Goal: Find specific page/section: Find specific page/section

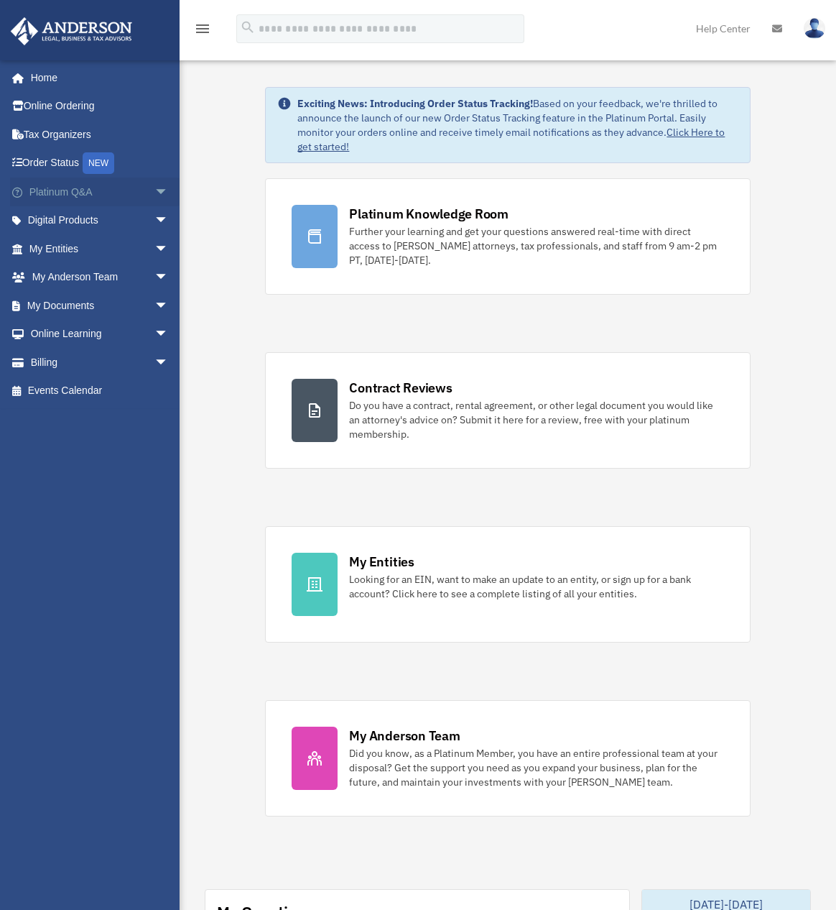
click at [154, 190] on span "arrow_drop_down" at bounding box center [168, 191] width 29 height 29
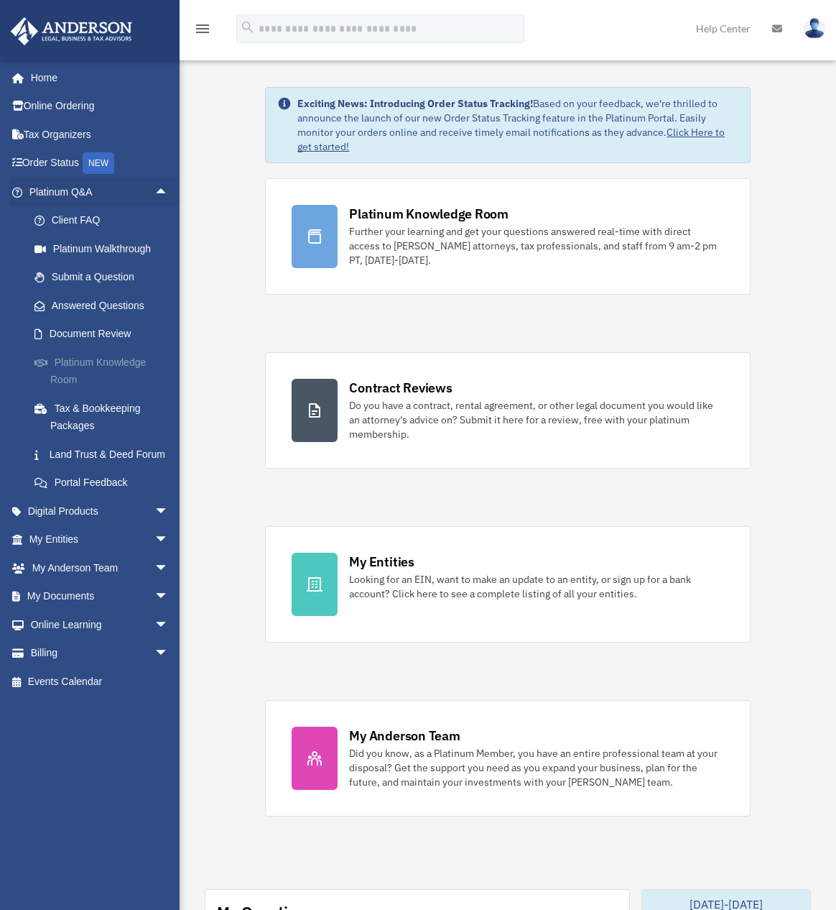
click at [83, 365] on link "Platinum Knowledge Room" at bounding box center [105, 371] width 170 height 46
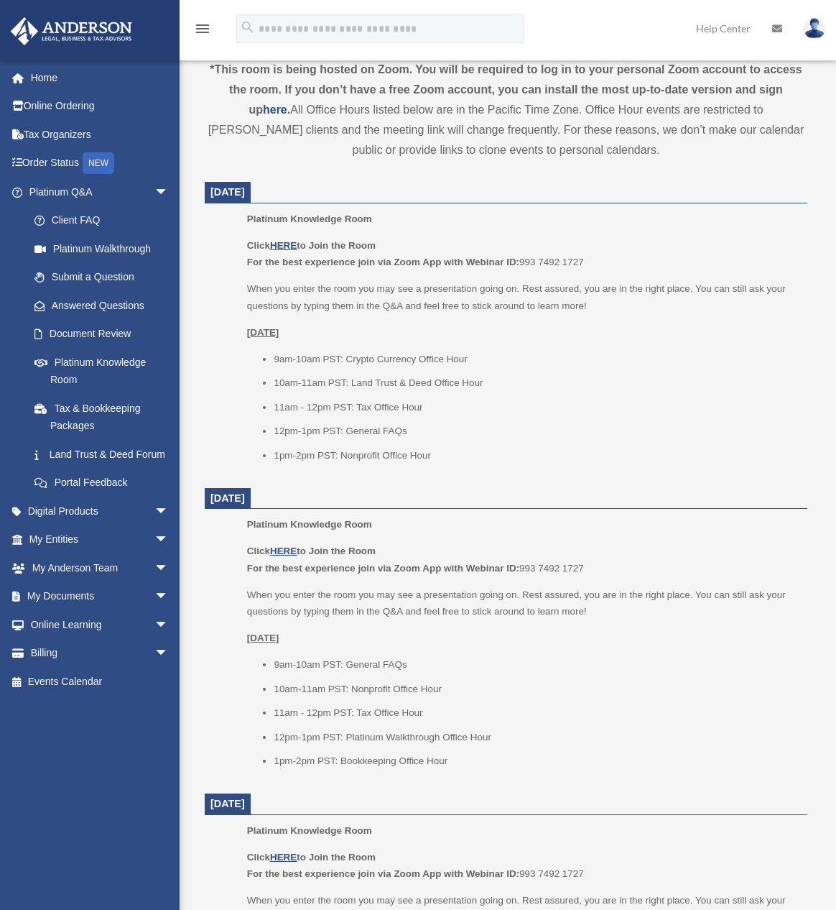
scroll to position [575, 0]
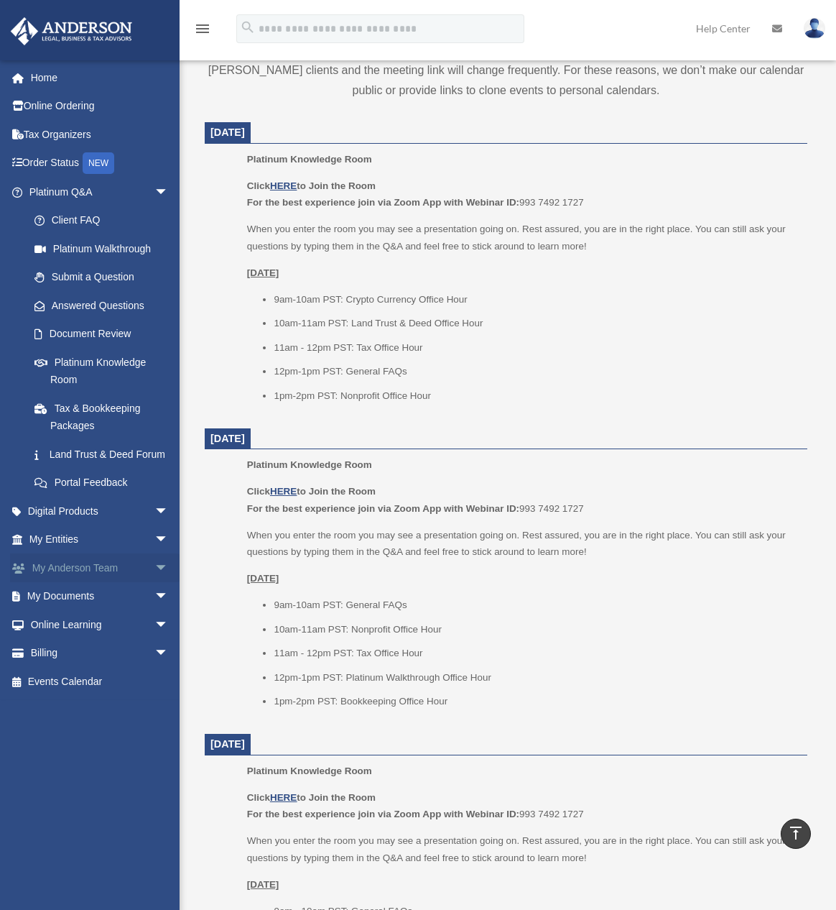
click at [154, 583] on span "arrow_drop_down" at bounding box center [168, 567] width 29 height 29
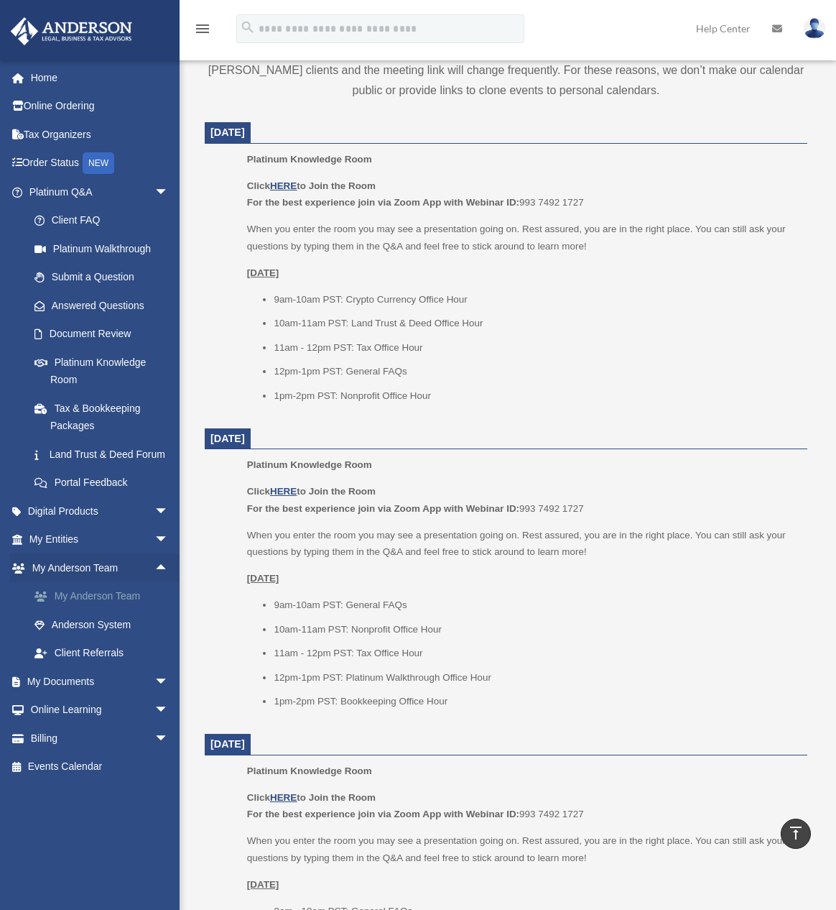
click at [126, 608] on link "My Anderson Team" at bounding box center [105, 596] width 170 height 29
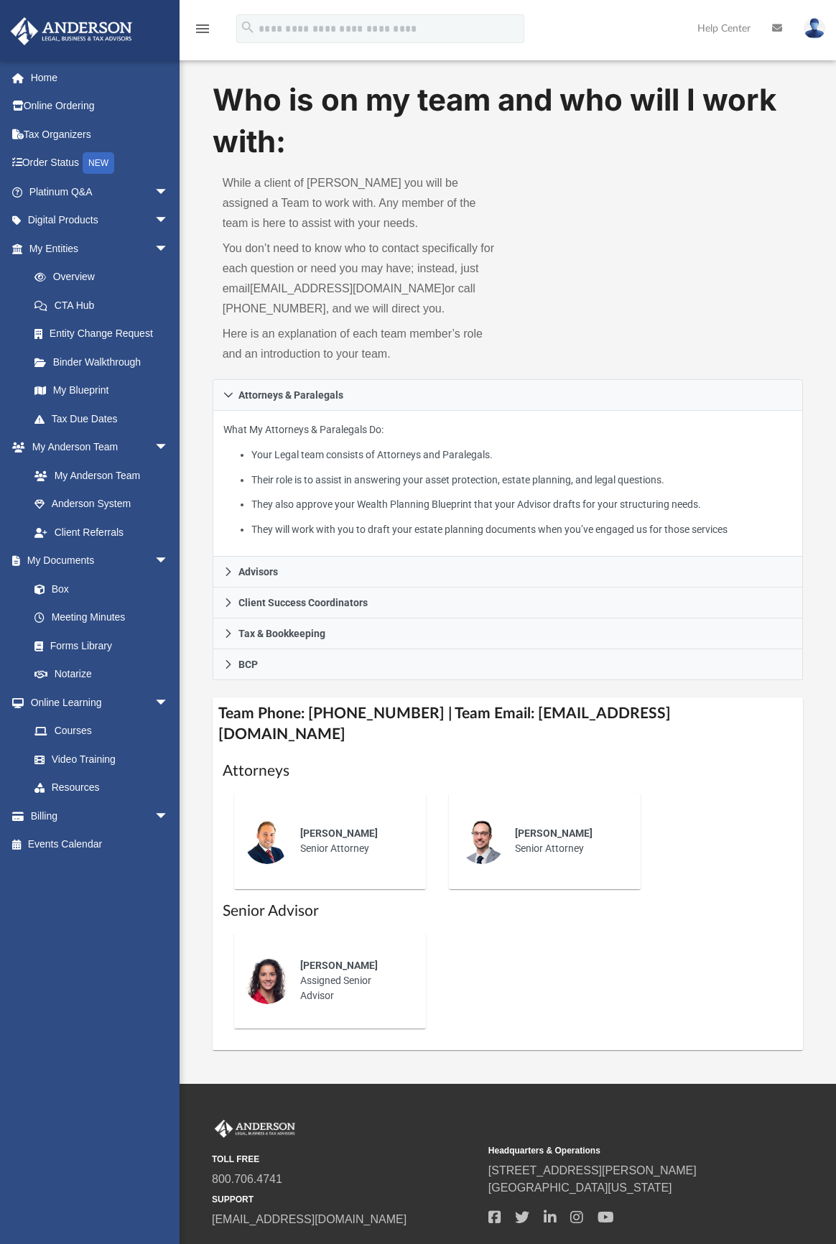
click at [813, 546] on div "Who is on my team and who will I work with: While a client of [PERSON_NAME] you…" at bounding box center [508, 565] width 657 height 972
click at [616, 909] on div "[PERSON_NAME] Assigned Senior Advisor" at bounding box center [508, 1040] width 571 height 0
